Goal: Task Accomplishment & Management: Use online tool/utility

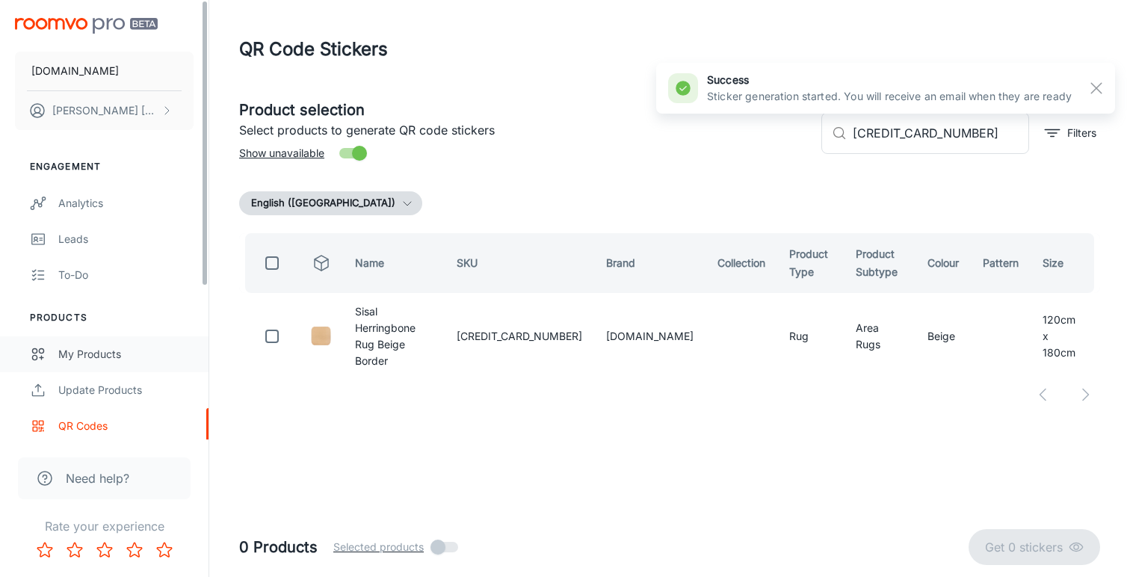
click at [130, 347] on div "My Products" at bounding box center [125, 354] width 135 height 16
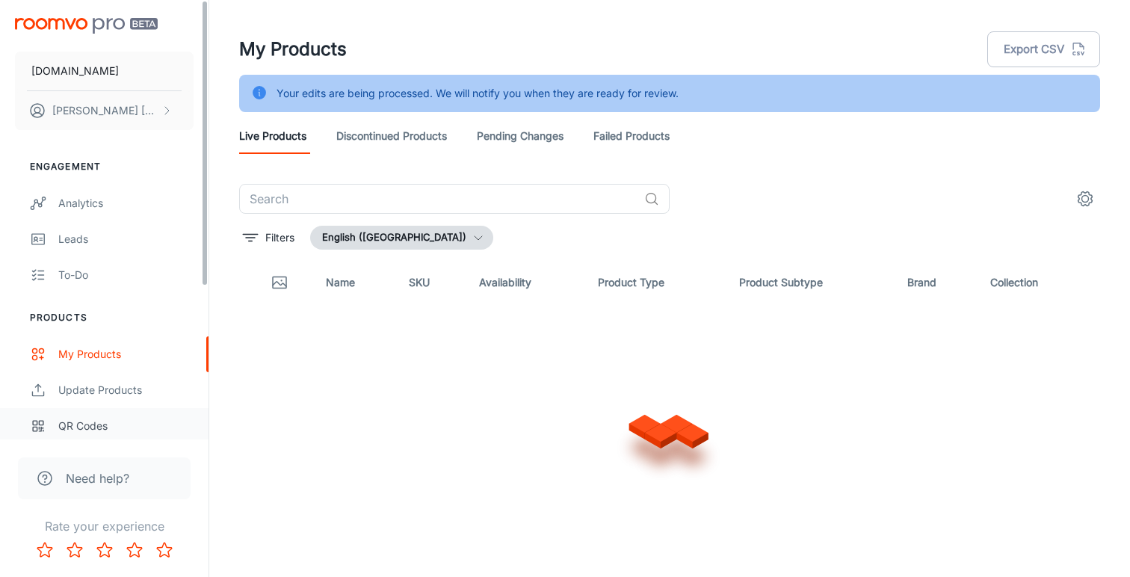
click at [98, 426] on div "QR Codes" at bounding box center [125, 426] width 135 height 16
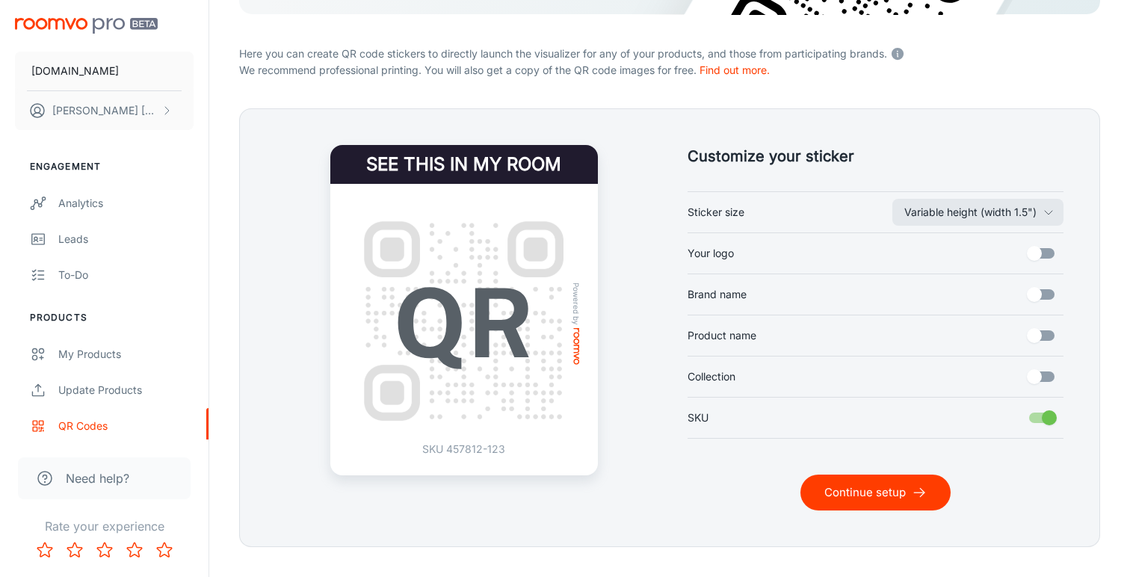
click at [920, 499] on icon "submit" at bounding box center [919, 492] width 15 height 15
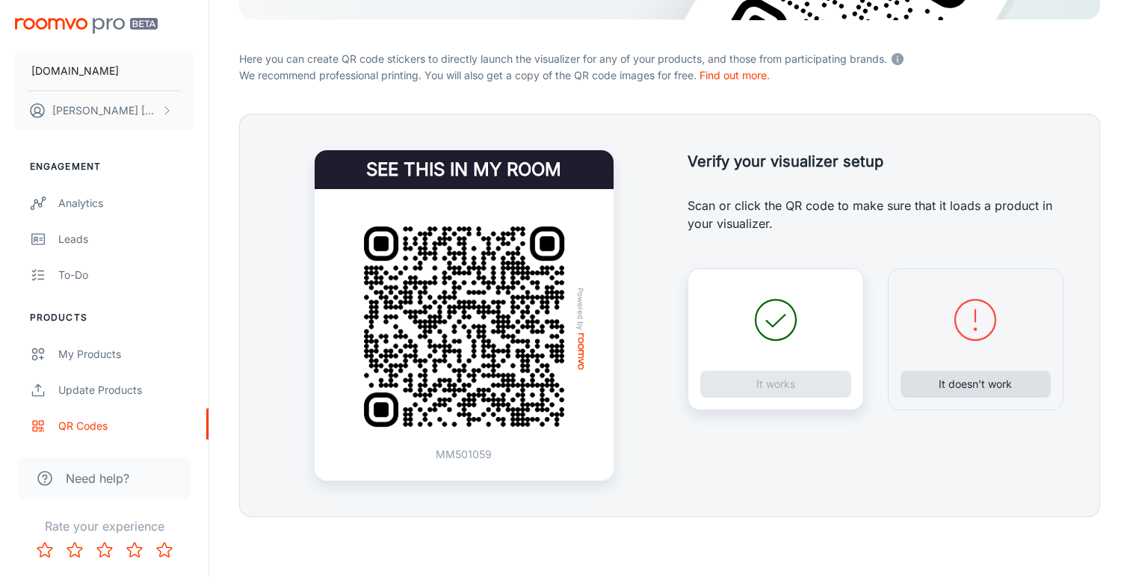
scroll to position [272, 0]
click at [1020, 384] on button "It doesn’t work" at bounding box center [975, 384] width 151 height 27
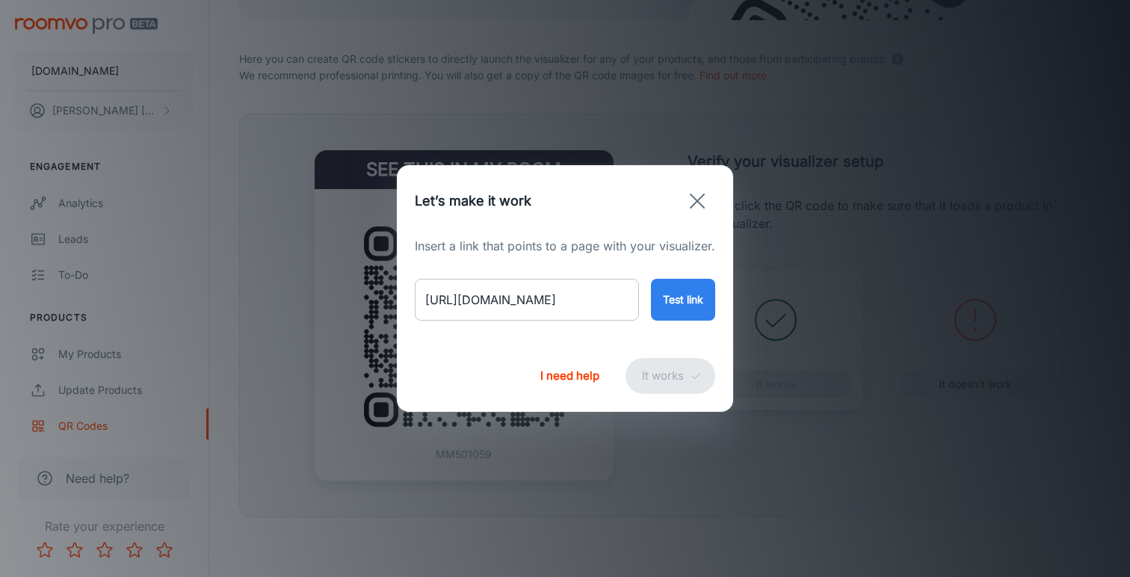
click at [561, 303] on input "[URL][DOMAIN_NAME]" at bounding box center [527, 300] width 224 height 42
paste input "sisal-herringbone-runner-beige-border?variant=48118194962738"
type input "[URL][DOMAIN_NAME]"
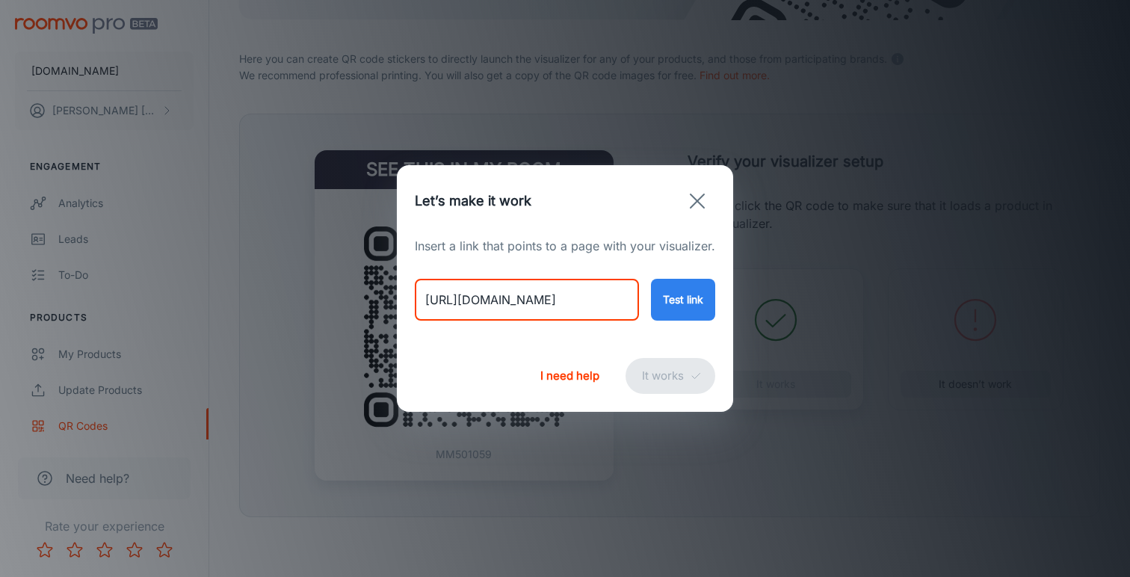
click at [698, 301] on button "Test link" at bounding box center [683, 300] width 64 height 42
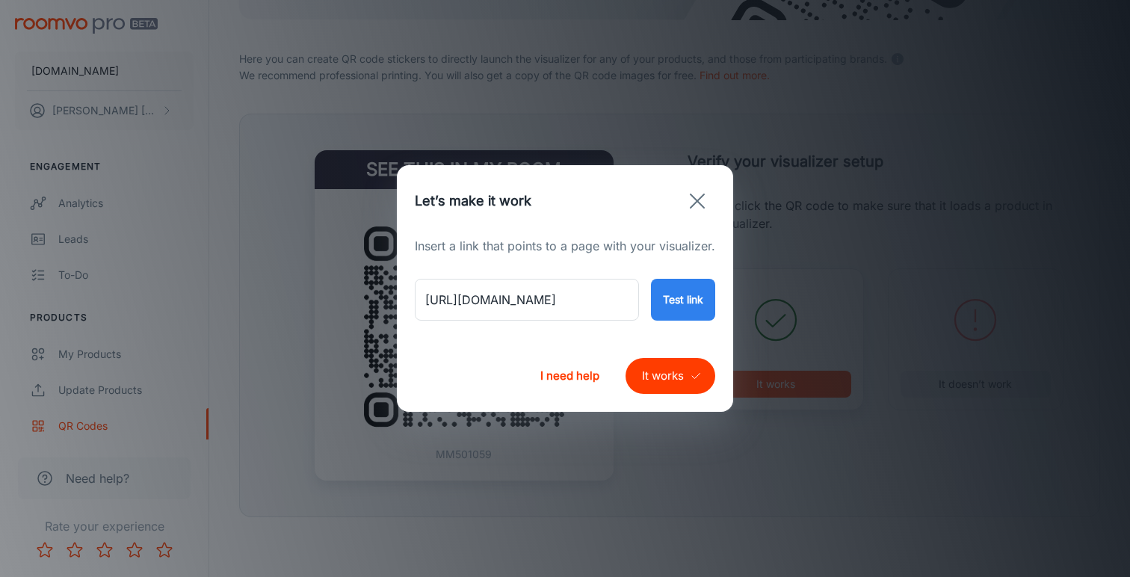
click at [675, 371] on button "It works" at bounding box center [670, 376] width 90 height 36
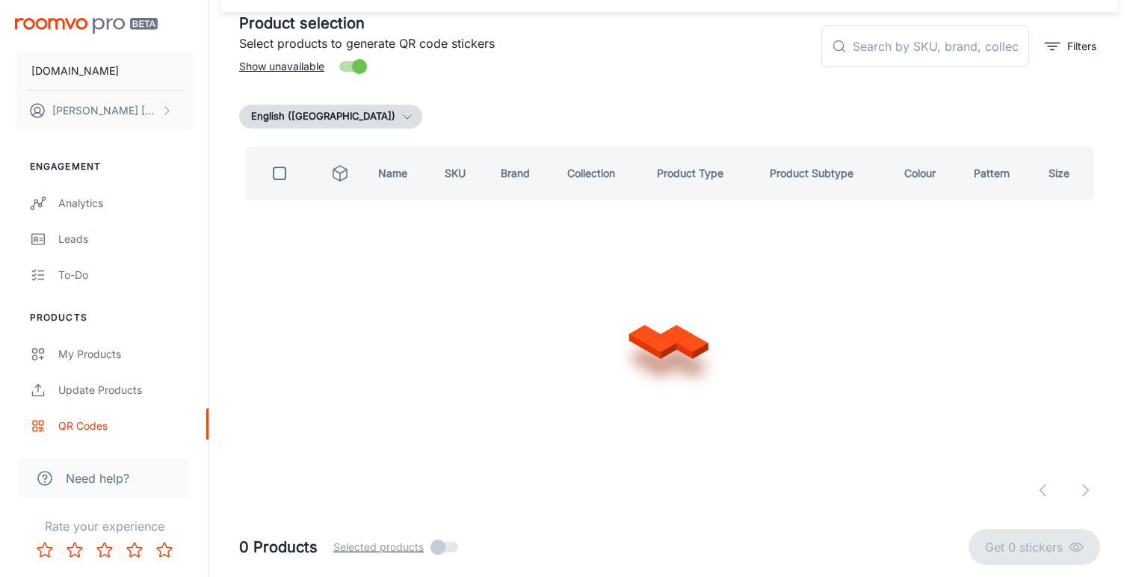
scroll to position [86, 0]
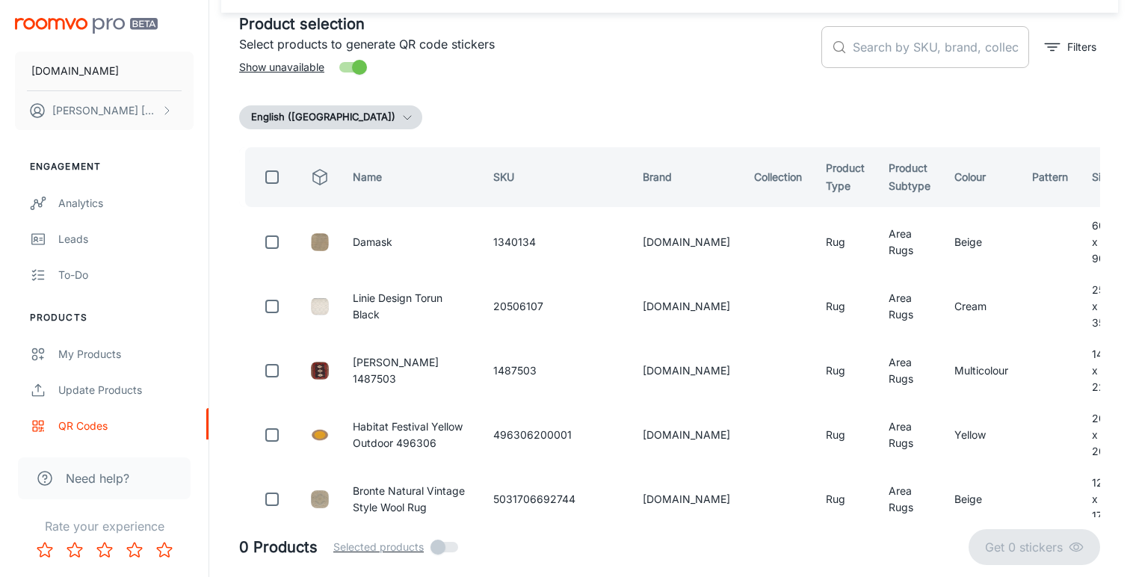
click at [933, 55] on input "text" at bounding box center [941, 47] width 176 height 42
paste input "654316806162"
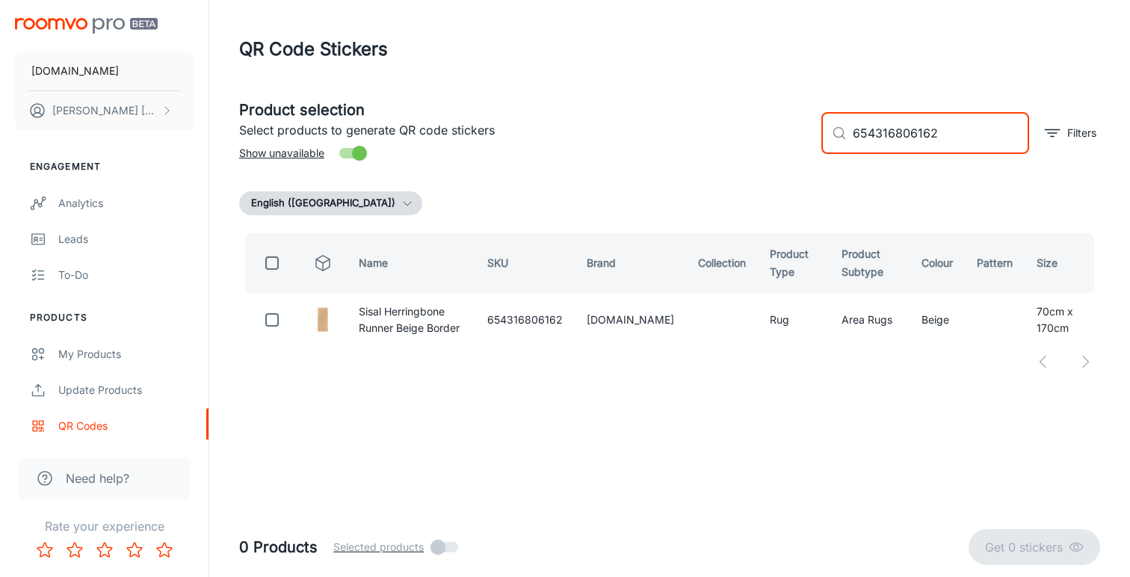
scroll to position [0, 0]
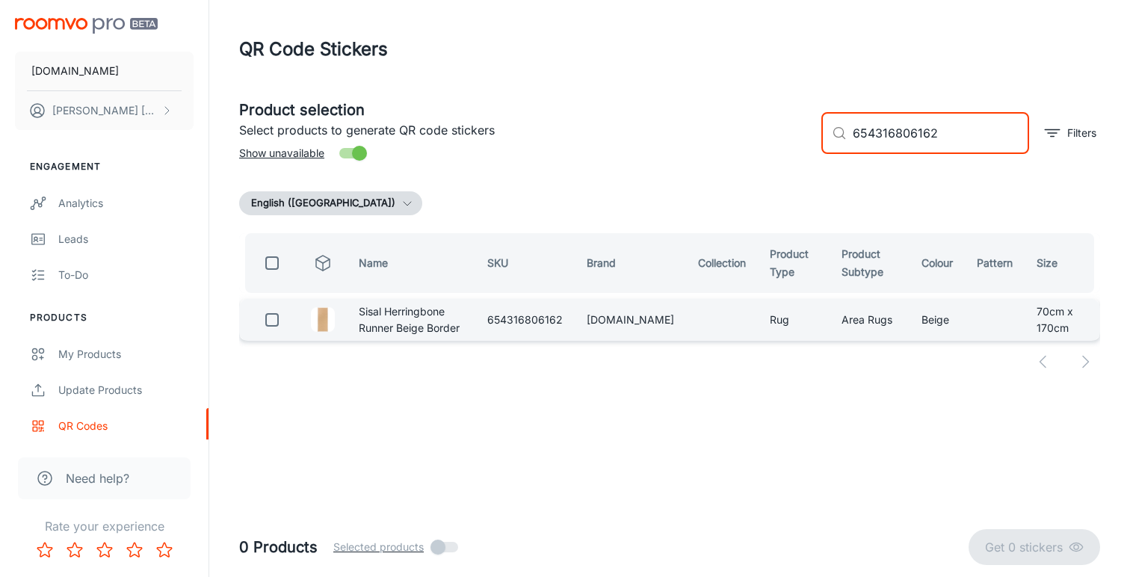
type input "654316806162"
click at [270, 332] on input "checkbox" at bounding box center [272, 320] width 30 height 30
checkbox input "true"
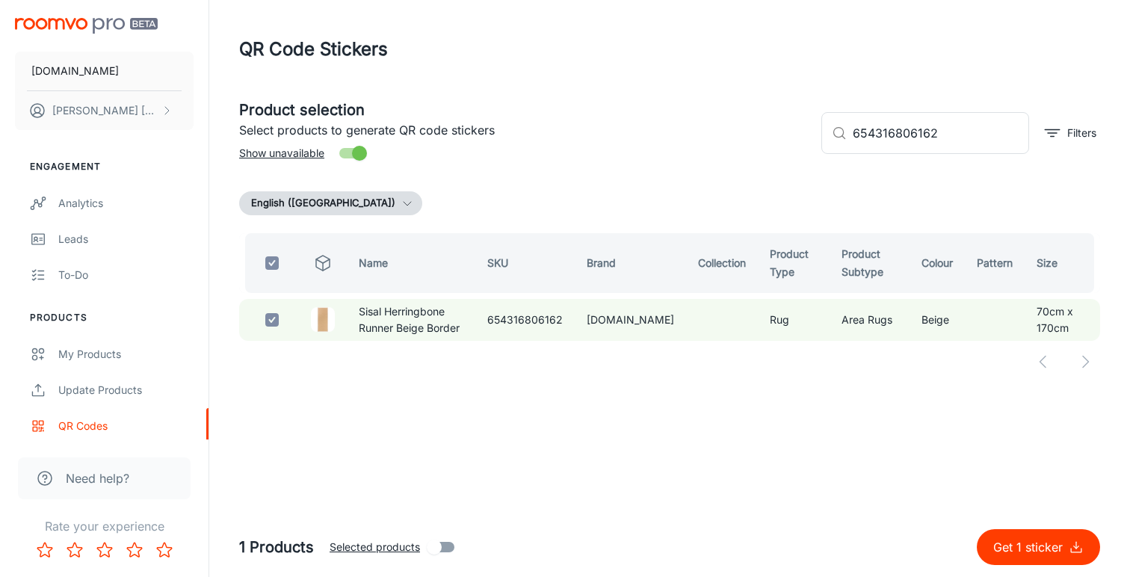
click at [1039, 547] on p "Get 1 sticker" at bounding box center [1030, 547] width 75 height 18
checkbox input "false"
